Goal: Transaction & Acquisition: Purchase product/service

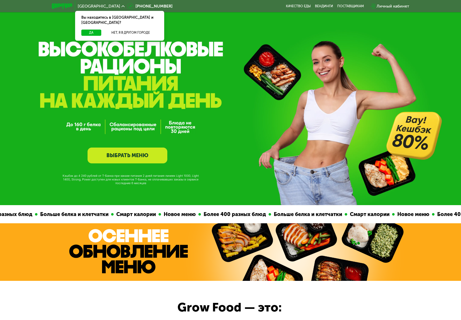
click at [137, 156] on link "ВЫБРАТЬ МЕНЮ" at bounding box center [128, 155] width 80 height 16
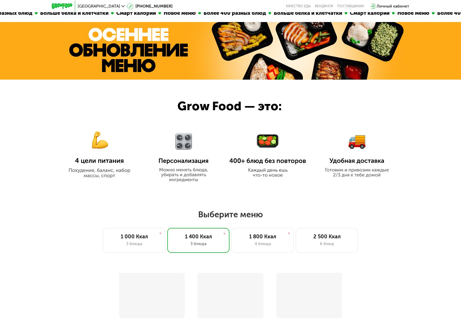
scroll to position [400, 0]
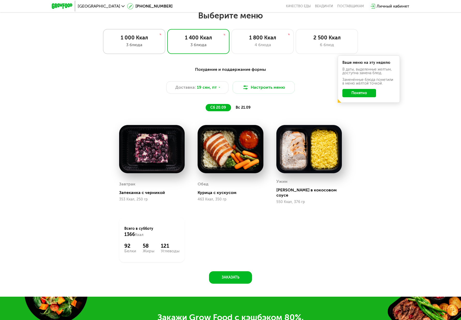
click at [142, 45] on div "3 блюда" at bounding box center [134, 45] width 51 height 6
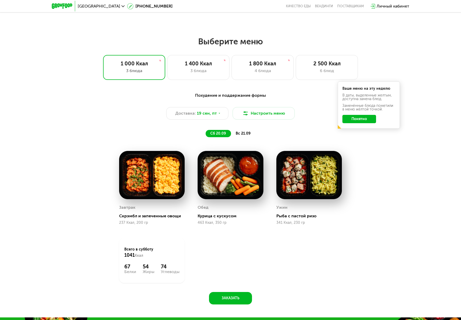
scroll to position [348, 0]
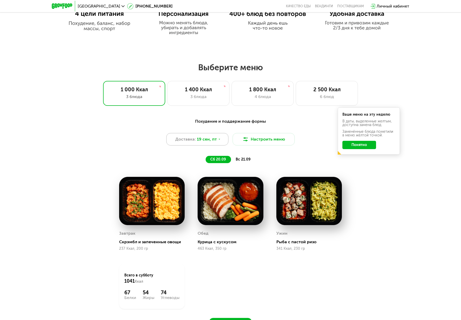
click at [222, 141] on div "Доставка: [DATE]" at bounding box center [197, 139] width 62 height 12
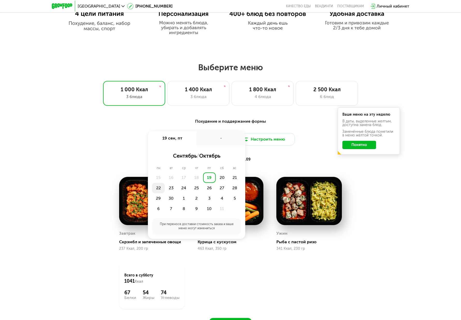
click at [159, 190] on div "22" at bounding box center [158, 188] width 13 height 10
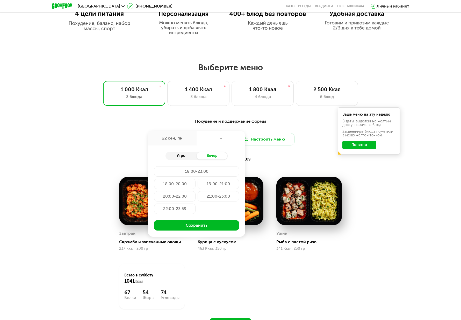
click at [182, 158] on div "Утро" at bounding box center [181, 155] width 31 height 7
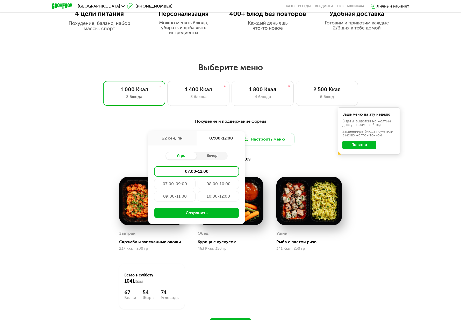
click at [177, 198] on div "09:00-11:00" at bounding box center [174, 196] width 41 height 10
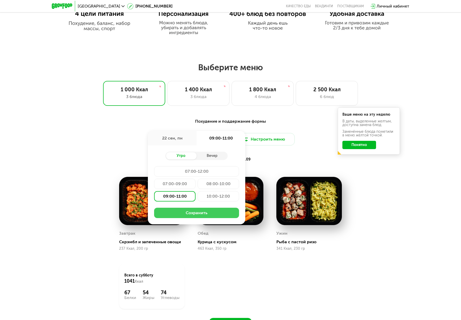
click at [188, 216] on button "Сохранить" at bounding box center [196, 213] width 85 height 10
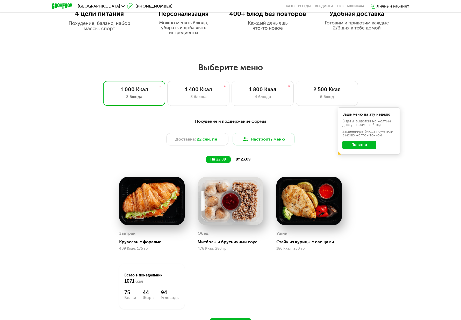
click at [361, 146] on button "Понятно" at bounding box center [359, 145] width 34 height 8
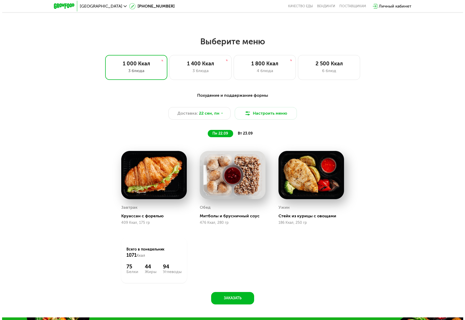
scroll to position [400, 0]
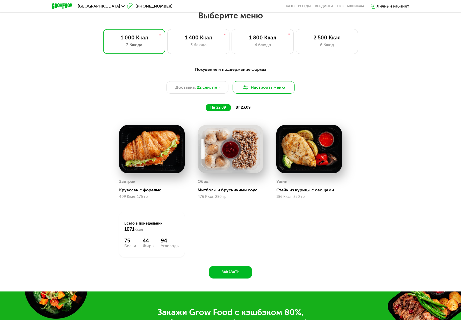
click at [261, 91] on button "Настроить меню" at bounding box center [264, 87] width 62 height 12
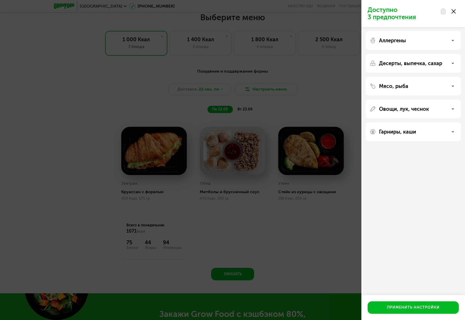
click at [453, 39] on div "Аллергены" at bounding box center [413, 40] width 87 height 6
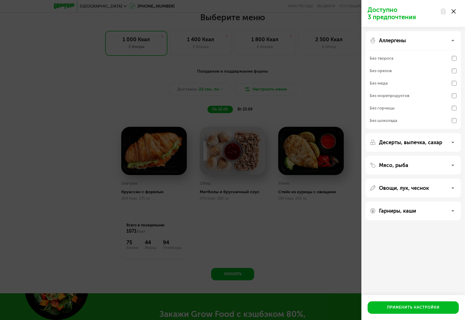
click at [447, 141] on div "Десерты, выпечка, сахар" at bounding box center [413, 142] width 87 height 6
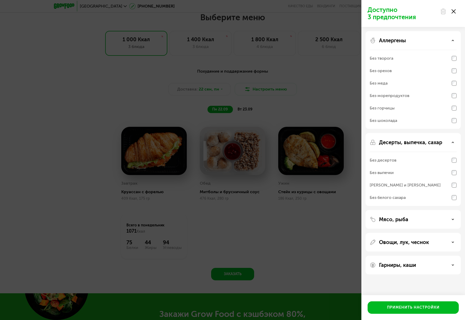
click at [452, 242] on icon at bounding box center [453, 242] width 3 height 3
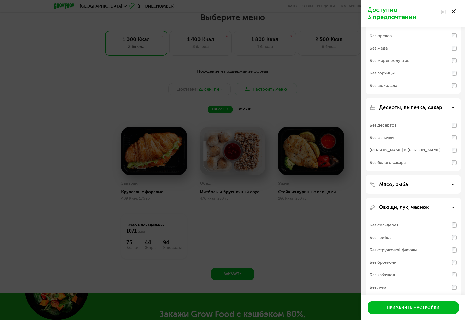
scroll to position [76, 0]
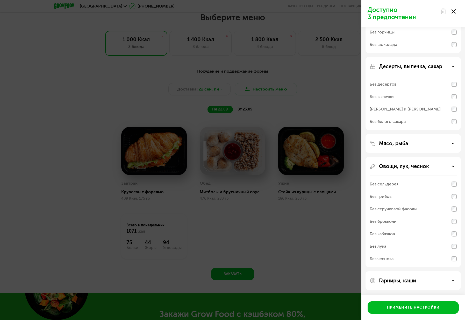
click at [448, 282] on div "Гарниры, каши" at bounding box center [413, 280] width 87 height 6
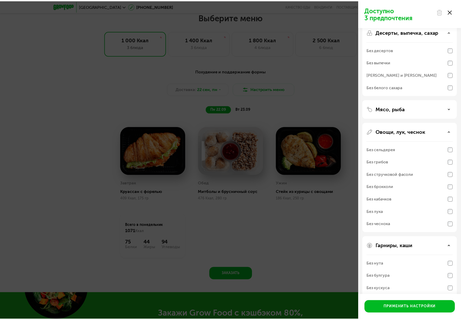
scroll to position [142, 0]
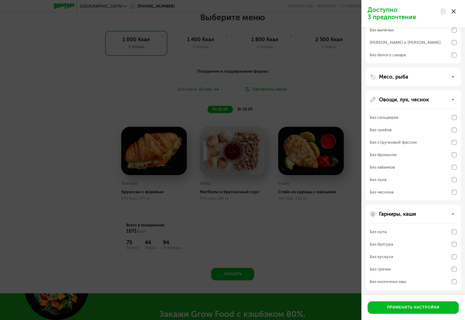
click at [454, 11] on icon at bounding box center [454, 11] width 4 height 4
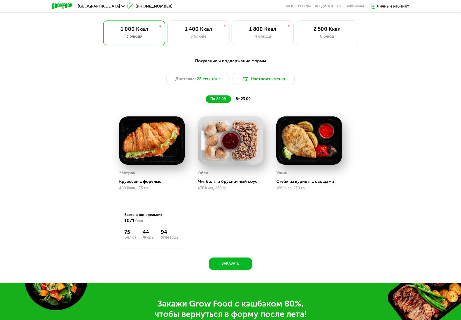
scroll to position [400, 0]
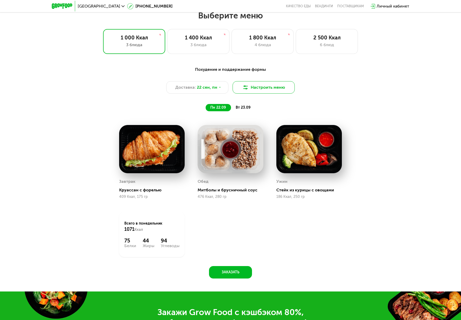
click at [260, 87] on button "Настроить меню" at bounding box center [264, 87] width 62 height 12
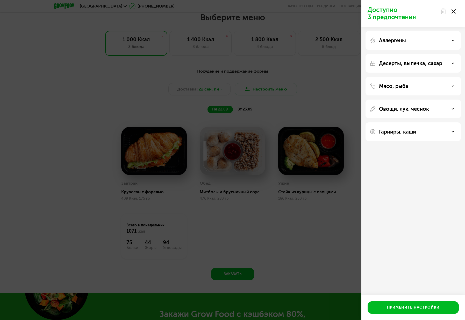
click at [453, 110] on div "Овощи, лук, чеснок" at bounding box center [413, 109] width 87 height 6
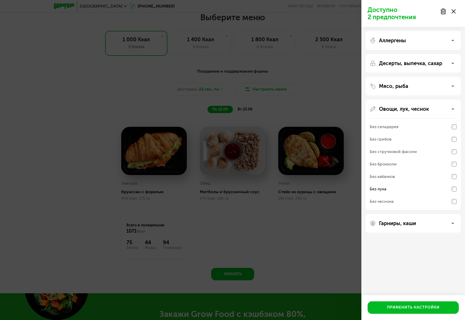
click at [453, 62] on icon at bounding box center [453, 63] width 3 height 3
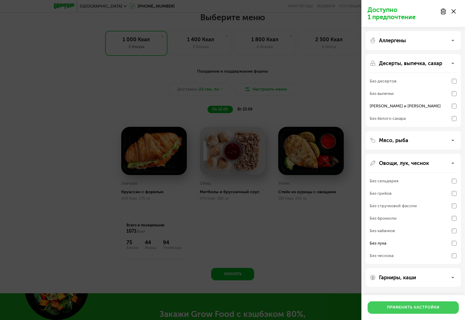
click at [398, 310] on button "Применить настройки" at bounding box center [413, 307] width 91 height 12
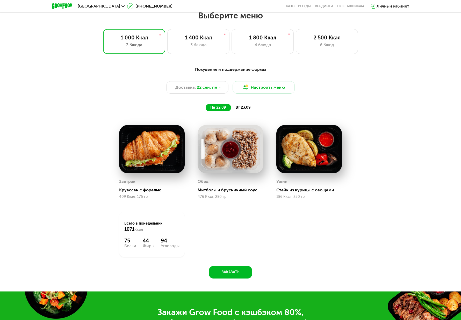
click at [246, 109] on span "вт 23.09" at bounding box center [243, 107] width 15 height 4
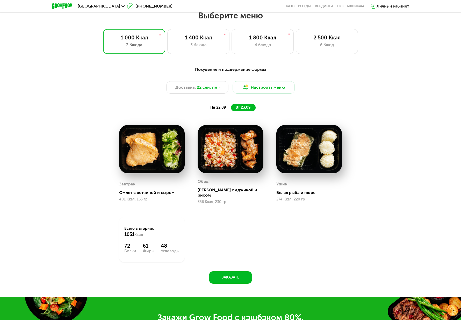
click at [211, 109] on span "пн 22.09" at bounding box center [218, 107] width 16 height 4
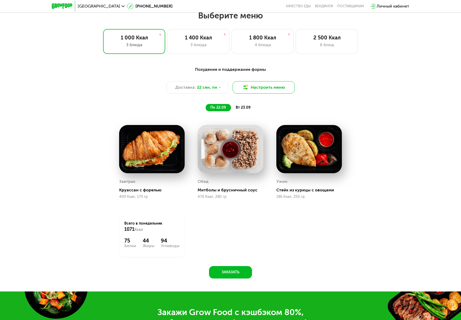
click at [253, 87] on button "Настроить меню" at bounding box center [264, 87] width 62 height 12
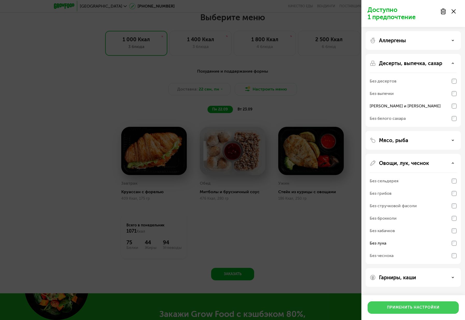
click at [407, 305] on div "Применить настройки" at bounding box center [413, 307] width 53 height 5
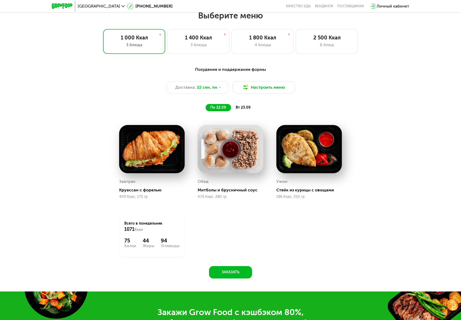
click at [244, 108] on span "вт 23.09" at bounding box center [243, 107] width 15 height 4
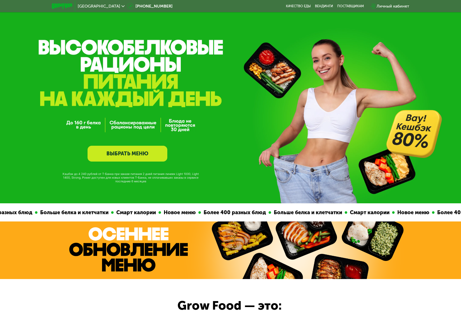
scroll to position [0, 0]
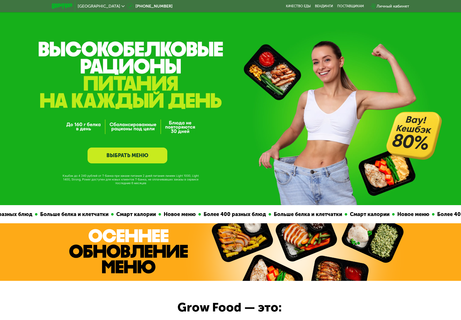
click at [140, 156] on link "ВЫБРАТЬ МЕНЮ" at bounding box center [128, 155] width 80 height 16
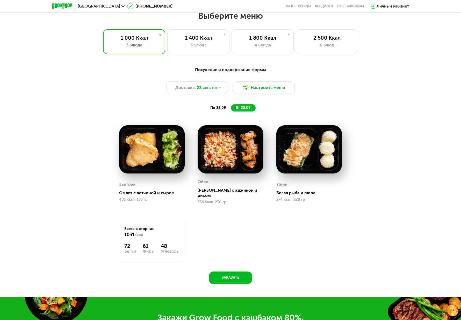
scroll to position [400, 0]
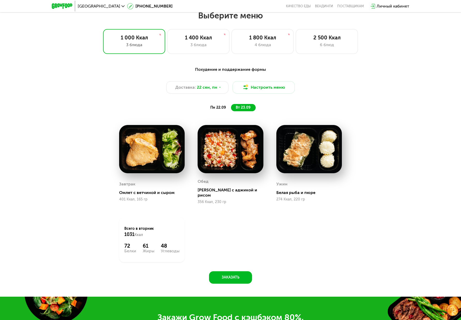
click at [325, 244] on div "Завтрак Омлет с ветчиной и сыром 401 Ккал, 165 гр Обед Курица с аджикой и рисом…" at bounding box center [231, 193] width 236 height 150
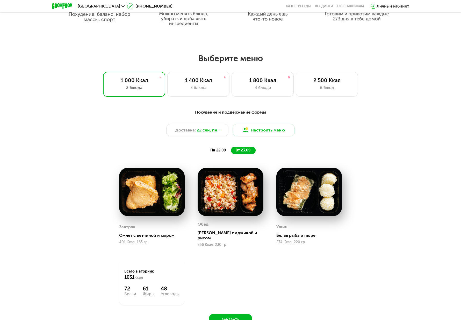
scroll to position [337, 0]
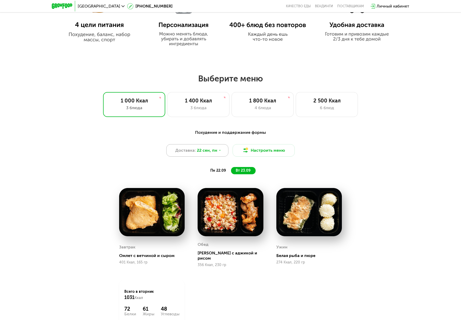
click at [221, 153] on div "Доставка: [DATE]" at bounding box center [197, 150] width 62 height 12
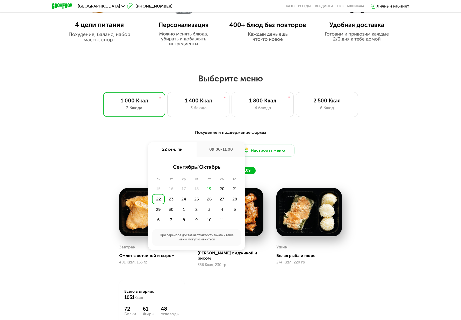
click at [339, 155] on div "Доставка: [DATE] сен, пн 09:00-11:00 сентябрь / октябрь пн вт ср чт пт сб вс 15…" at bounding box center [230, 150] width 307 height 12
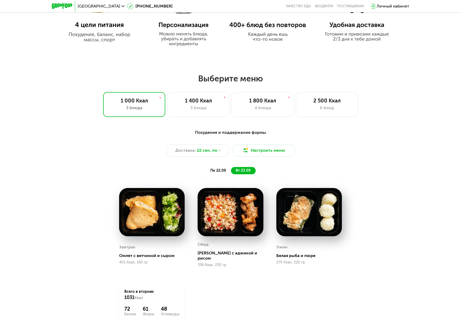
scroll to position [440, 0]
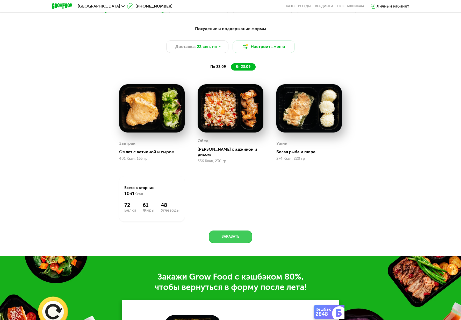
click at [224, 234] on button "Заказать" at bounding box center [230, 236] width 43 height 12
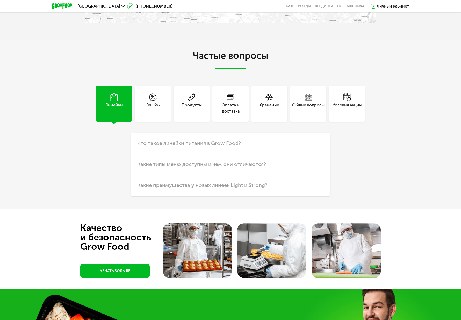
scroll to position [1211, 0]
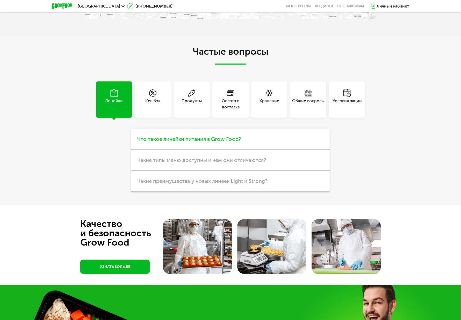
click at [223, 136] on span "Что такое линейки питания в Grow Food?" at bounding box center [189, 139] width 104 height 6
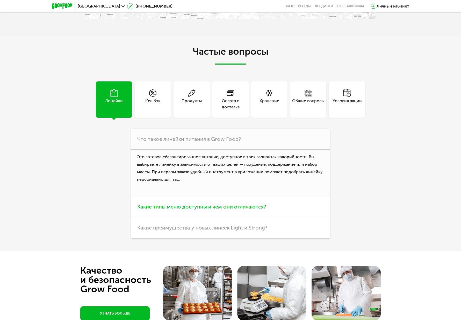
click at [264, 204] on span "Какие типы меню доступны и чем они отличаются?" at bounding box center [201, 206] width 129 height 6
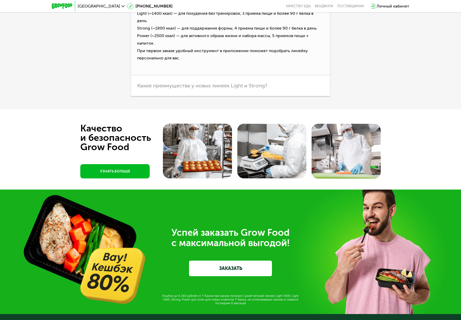
scroll to position [1470, 0]
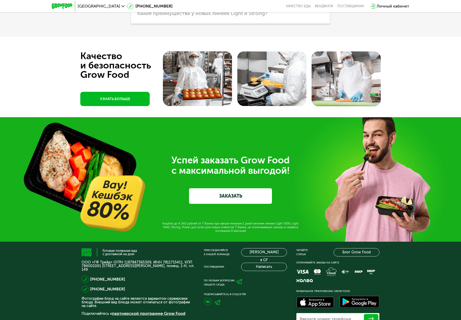
click at [217, 188] on link "ЗАКАЗАТЬ" at bounding box center [230, 196] width 83 height 16
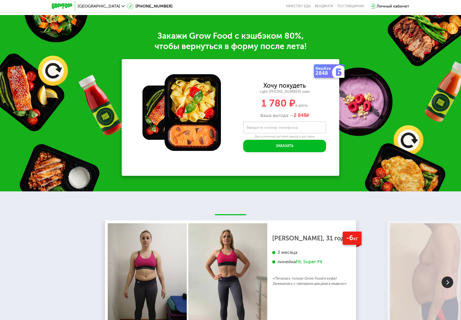
scroll to position [681, 0]
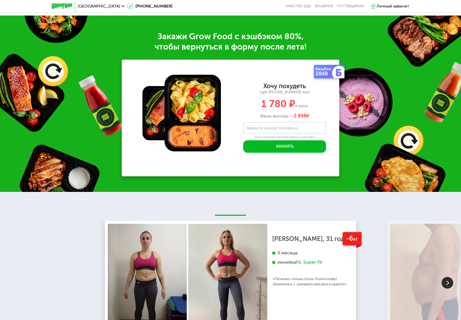
click at [276, 126] on label "Введите номер телефона" at bounding box center [272, 127] width 51 height 3
click at [276, 122] on input "Введите номер телефона" at bounding box center [284, 128] width 83 height 12
click at [319, 109] on div "Хочу похудеть Light [PHONE_NUMBER] ккал 1 780 ₽ в день Ваша выгода — 2 848 ₽" at bounding box center [284, 100] width 109 height 35
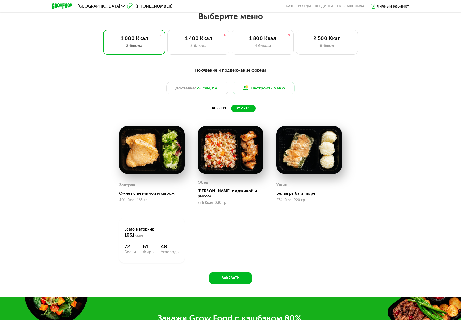
scroll to position [396, 0]
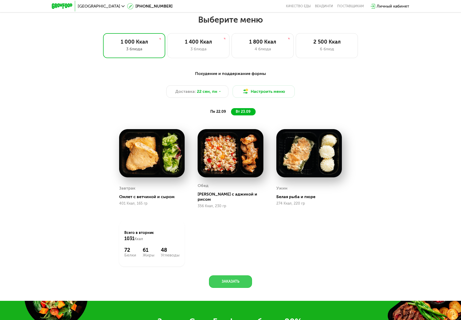
click at [242, 281] on button "Заказать" at bounding box center [230, 281] width 43 height 12
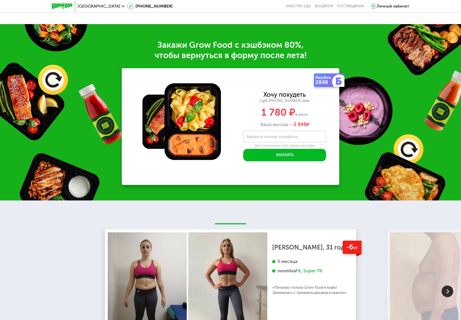
scroll to position [693, 0]
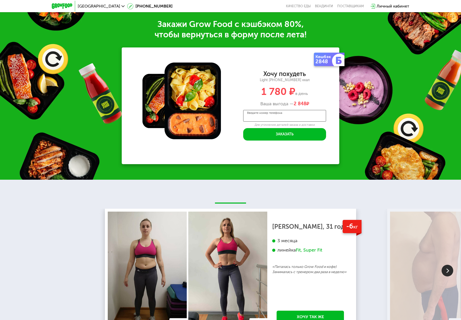
click at [290, 110] on input "Введите номер телефона" at bounding box center [284, 116] width 83 height 12
type input "**********"
drag, startPoint x: 284, startPoint y: 113, endPoint x: 233, endPoint y: 113, distance: 51.0
click at [233, 113] on div "**********" at bounding box center [284, 105] width 109 height 69
click at [395, 124] on div "**********" at bounding box center [230, 91] width 461 height 176
